Goal: Task Accomplishment & Management: Manage account settings

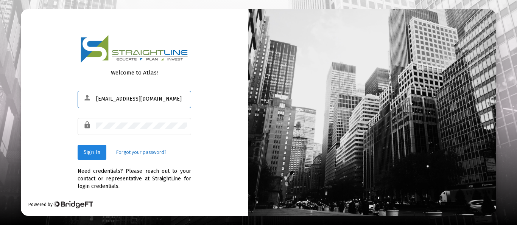
type input "[EMAIL_ADDRESS][DOMAIN_NAME]"
click at [96, 152] on span "Sign In" at bounding box center [92, 152] width 17 height 6
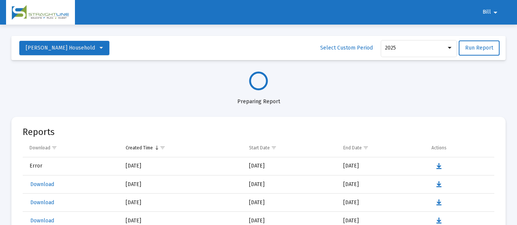
select select "View all"
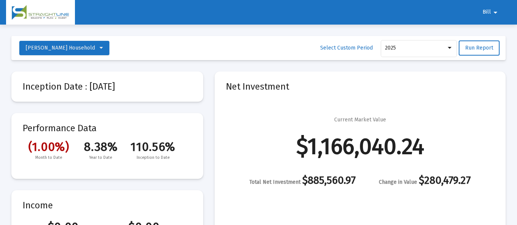
scroll to position [363, 0]
click at [493, 11] on mat-icon "arrow_drop_down" at bounding box center [495, 12] width 9 height 15
click at [493, 31] on button "Logout" at bounding box center [495, 32] width 42 height 18
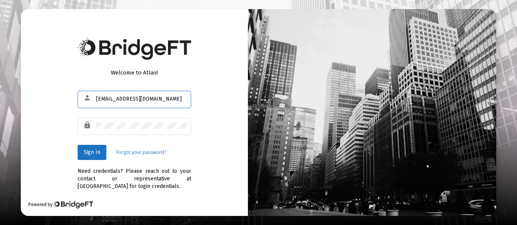
type input "[EMAIL_ADDRESS][DOMAIN_NAME]"
